Goal: Navigation & Orientation: Find specific page/section

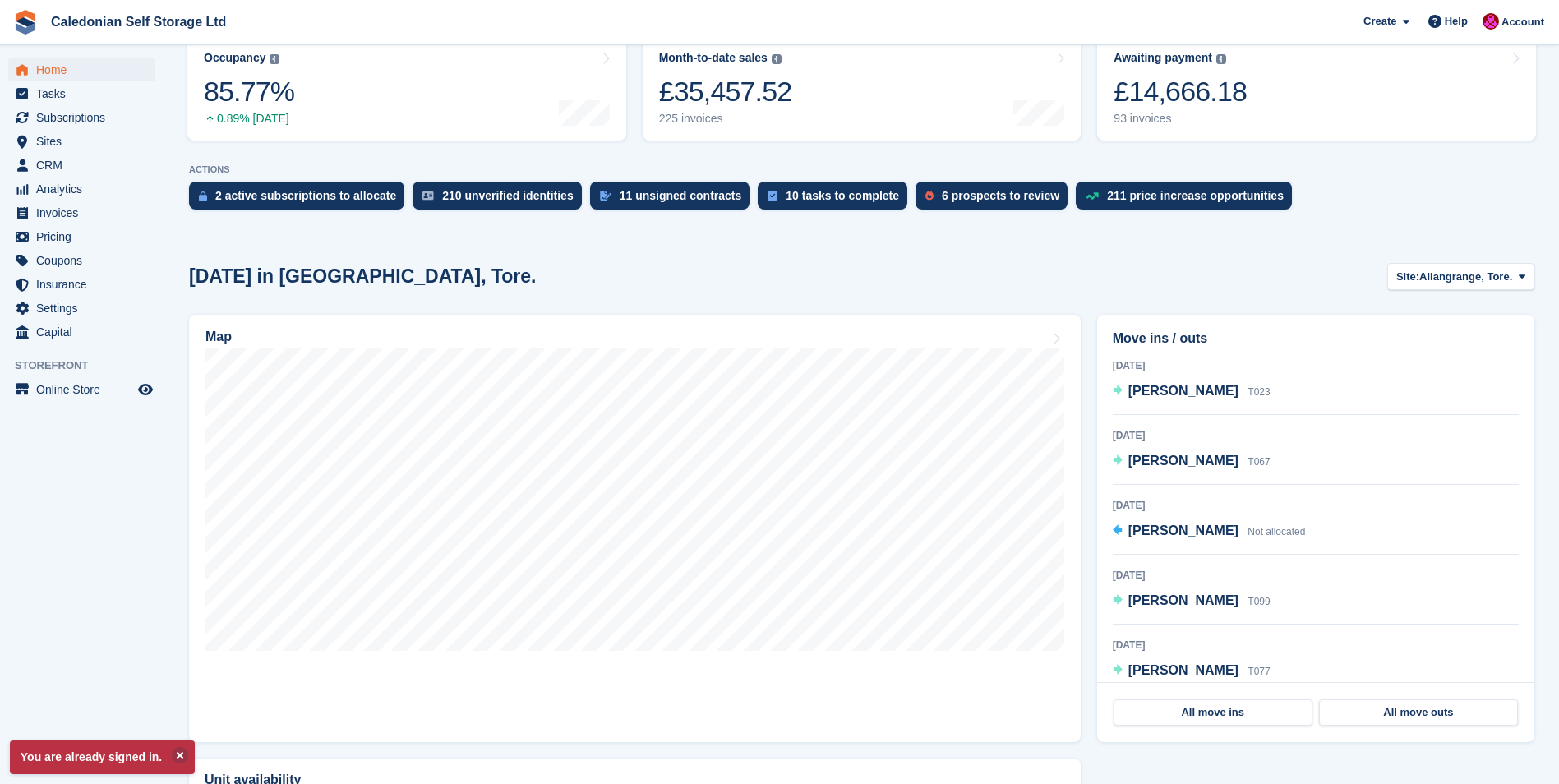
scroll to position [246, 0]
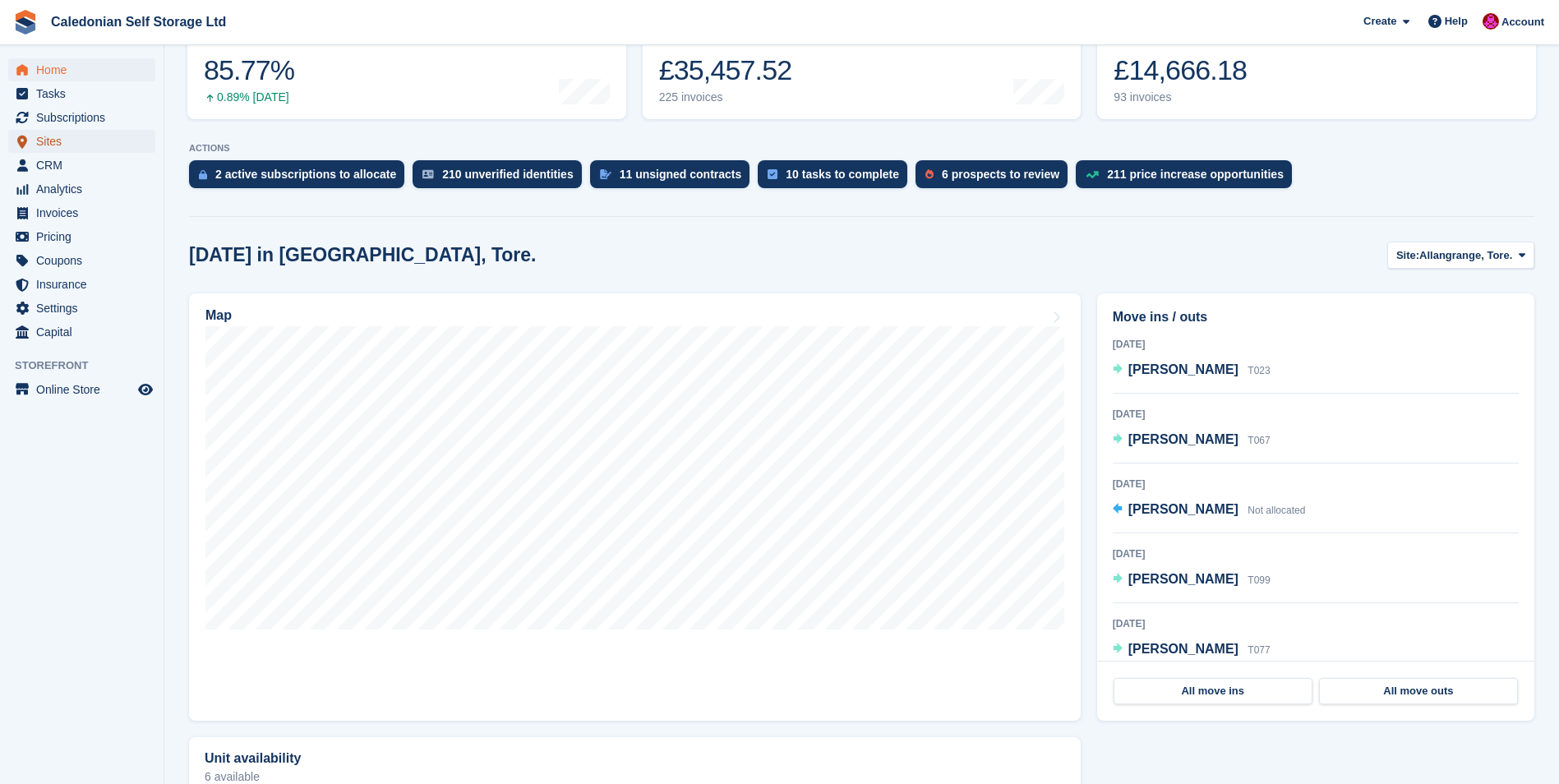
click at [49, 140] on span "Sites" at bounding box center [86, 141] width 99 height 23
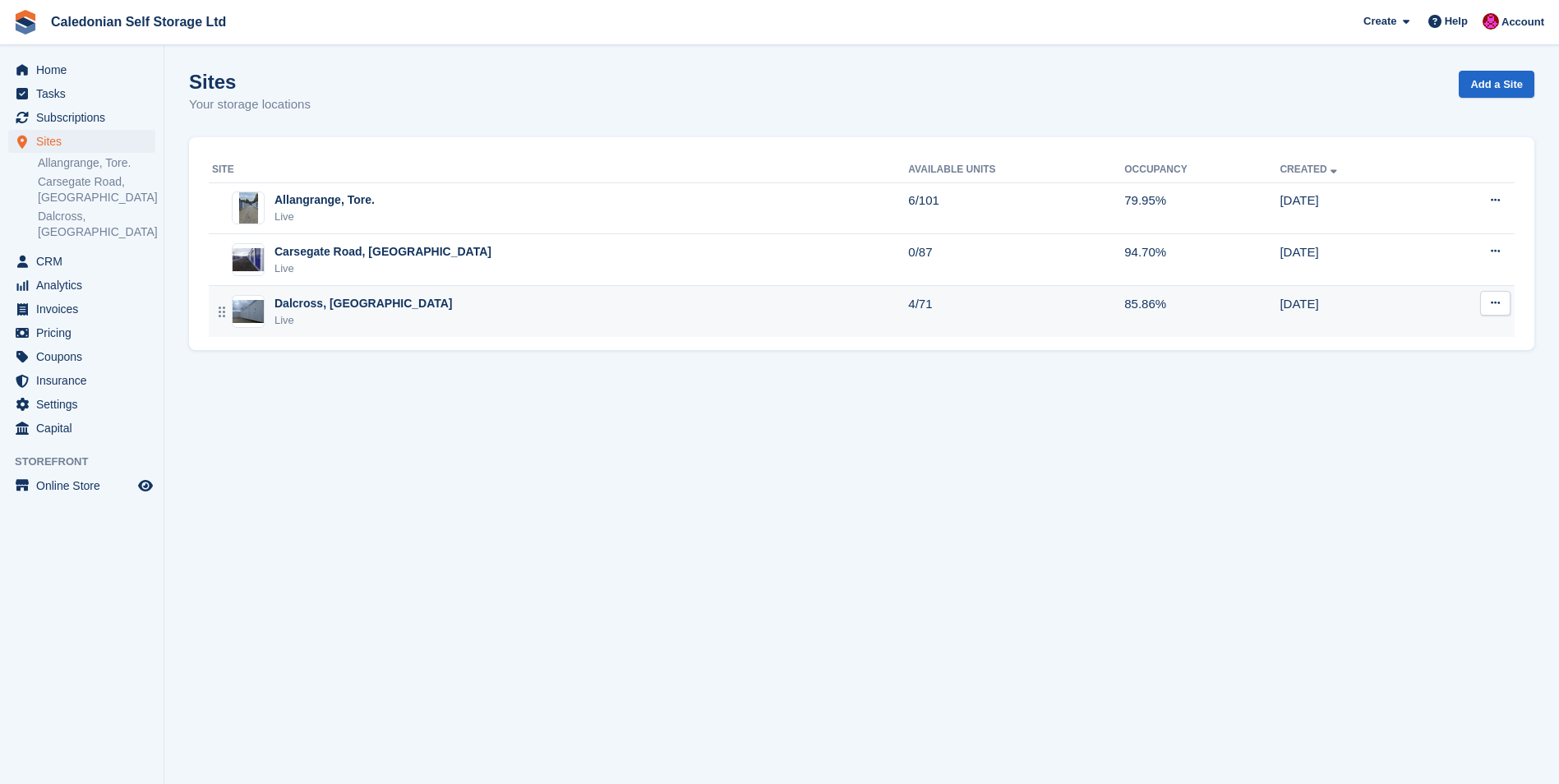
click at [308, 298] on div "Dalcross, [GEOGRAPHIC_DATA]" at bounding box center [364, 304] width 179 height 17
